Goal: Check status: Check status

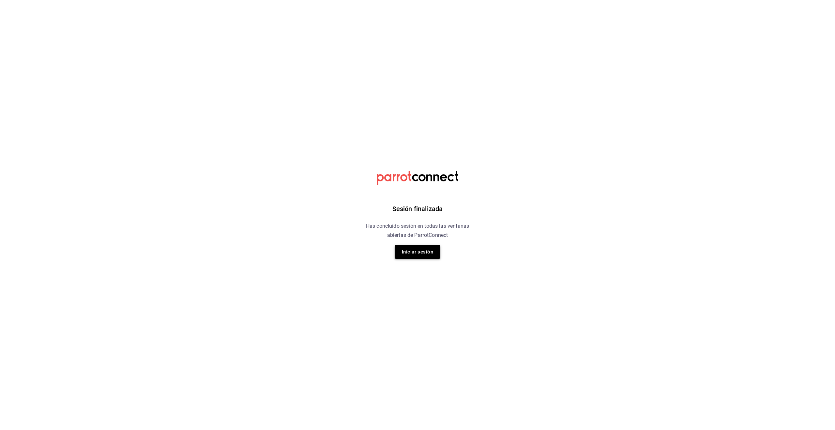
click at [409, 256] on button "Iniciar sesión" at bounding box center [418, 252] width 46 height 14
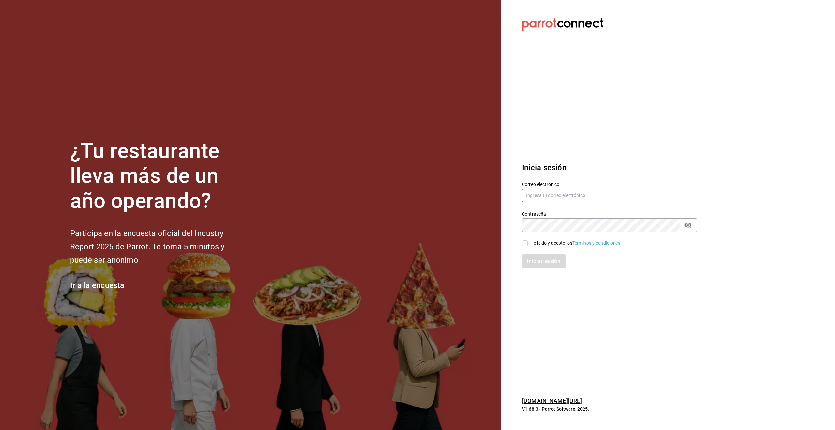
click at [585, 194] on input "text" at bounding box center [610, 196] width 176 height 14
type input "alecsq@gmail.com"
click at [546, 245] on div "He leído y acepto los Términos y condiciones." at bounding box center [576, 243] width 91 height 7
click at [528, 245] on input "He leído y acepto los Términos y condiciones." at bounding box center [525, 244] width 6 height 6
checkbox input "true"
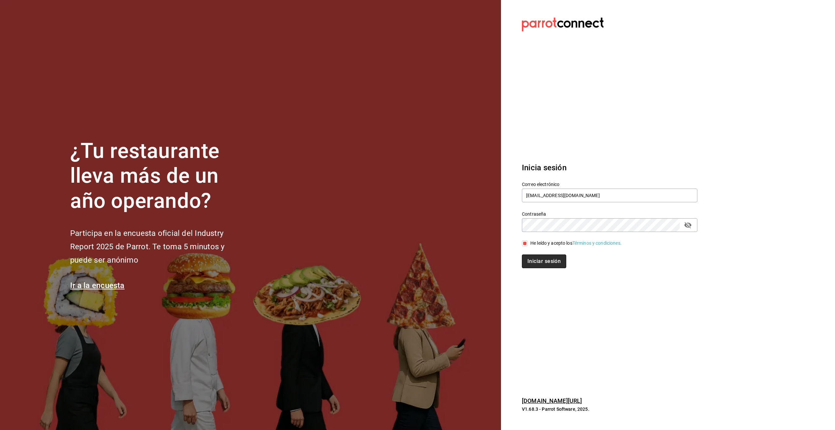
click at [548, 264] on button "Iniciar sesión" at bounding box center [544, 262] width 44 height 14
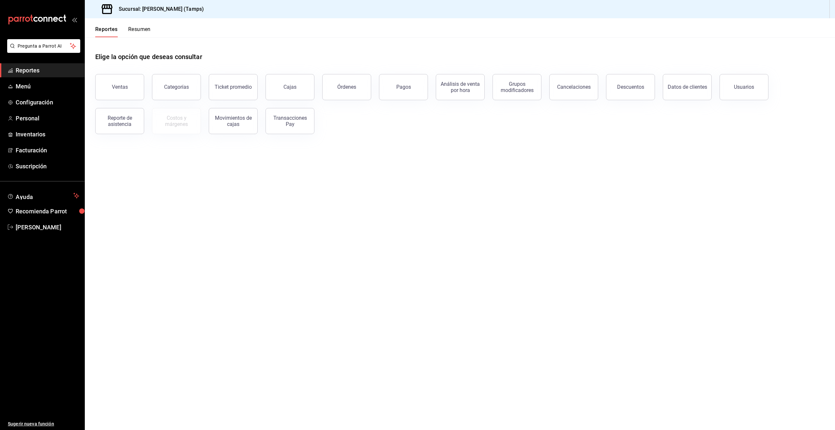
click at [331, 86] on button "Órdenes" at bounding box center [346, 87] width 49 height 26
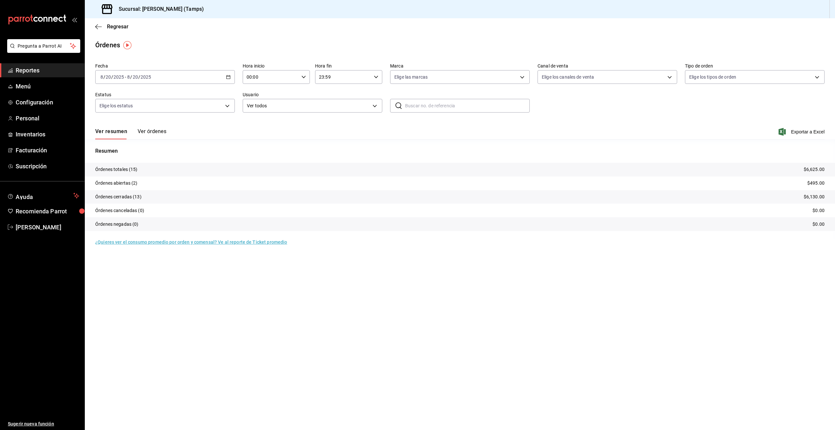
click at [124, 182] on p "Órdenes abiertas (2)" at bounding box center [116, 183] width 42 height 7
click at [156, 132] on button "Ver órdenes" at bounding box center [152, 133] width 29 height 11
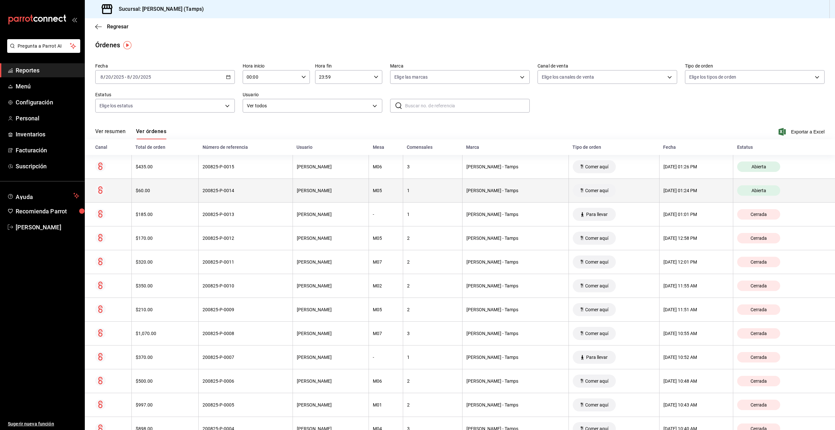
click at [229, 189] on div "200825-P-0014" at bounding box center [246, 190] width 86 height 5
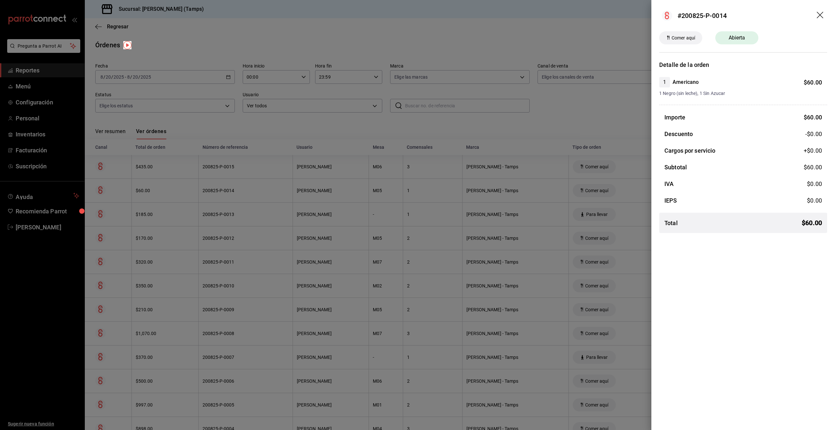
click at [279, 168] on div at bounding box center [417, 215] width 835 height 430
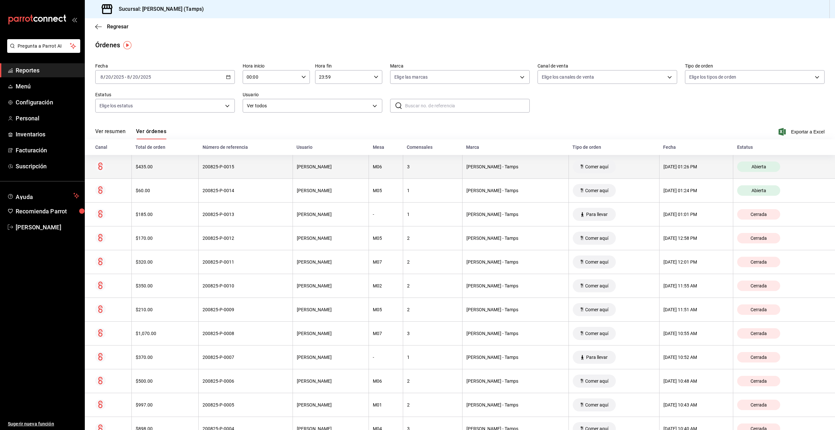
click at [367, 162] on th "[PERSON_NAME]" at bounding box center [331, 167] width 76 height 24
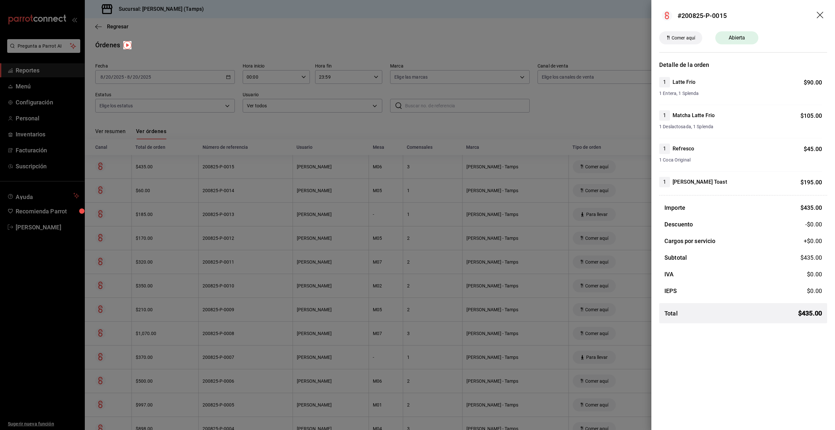
click at [295, 133] on div at bounding box center [417, 215] width 835 height 430
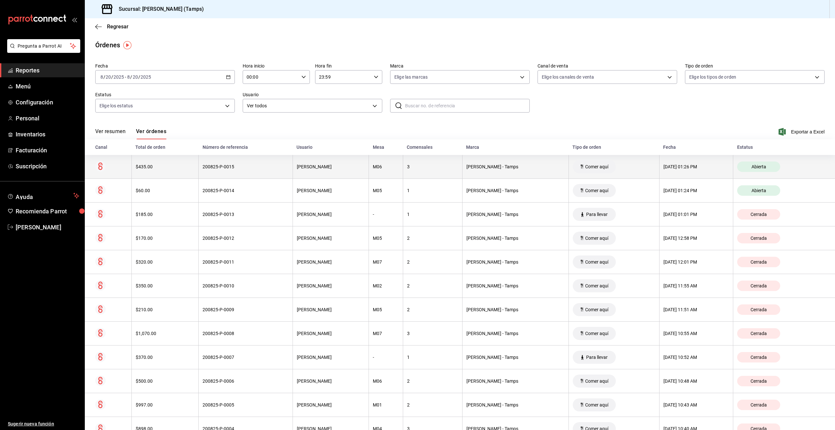
click at [243, 173] on th "200825-P-0015" at bounding box center [246, 167] width 94 height 24
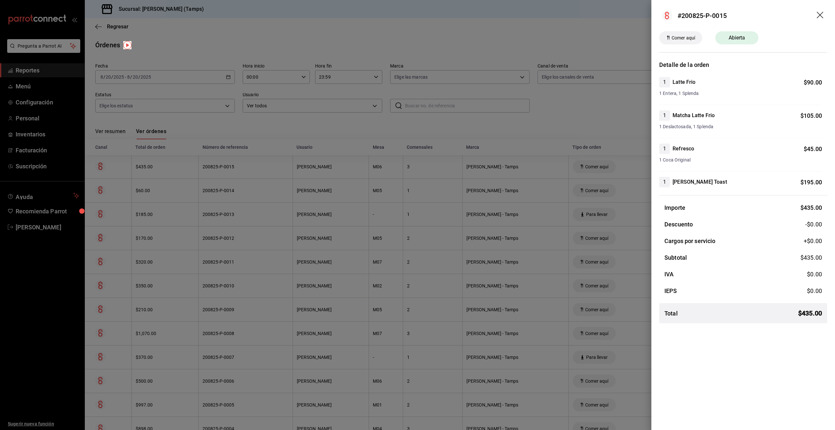
click at [376, 96] on div at bounding box center [417, 215] width 835 height 430
